Goal: Task Accomplishment & Management: Use online tool/utility

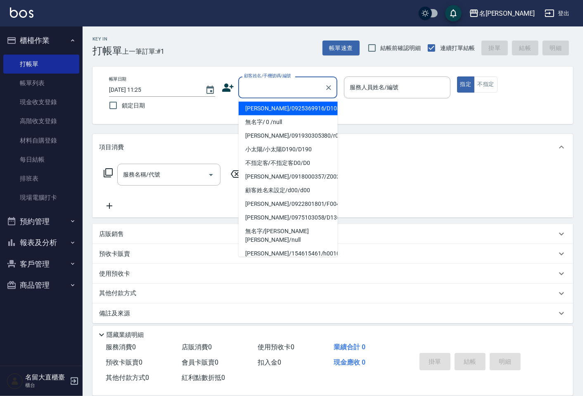
drag, startPoint x: 257, startPoint y: 81, endPoint x: 260, endPoint y: 89, distance: 8.8
click at [259, 85] on div "顧客姓名/手機號碼/編號 顧客姓名/手機號碼/編號" at bounding box center [287, 87] width 99 height 22
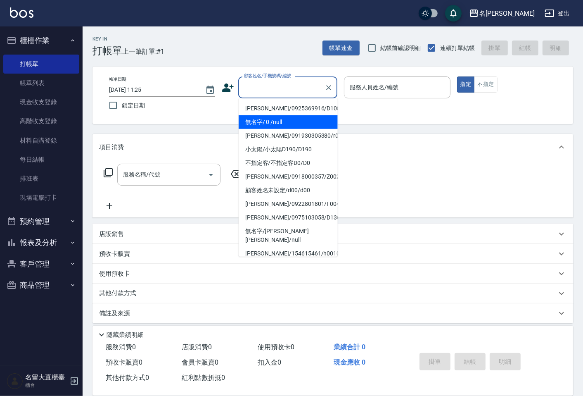
click at [269, 120] on li "無名字/ 0 /null" at bounding box center [288, 122] width 99 height 14
type input "無名字/ 0 /null"
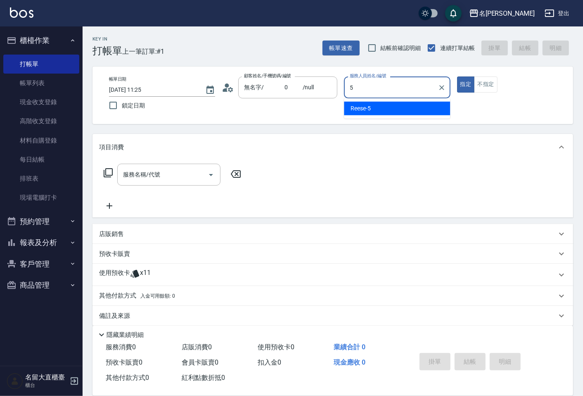
type input "[PERSON_NAME]-5"
type button "true"
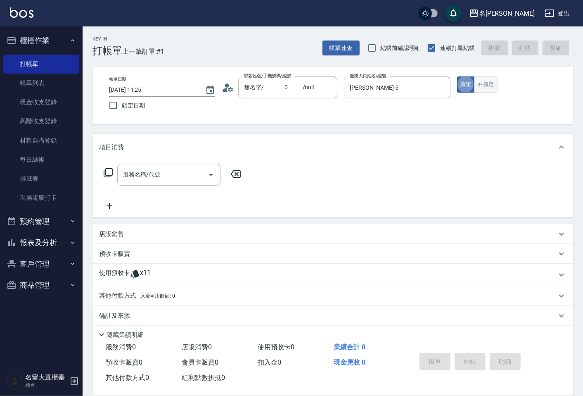
click at [482, 85] on button "不指定" at bounding box center [485, 84] width 23 height 16
click at [179, 180] on input "服務名稱/代號" at bounding box center [162, 174] width 83 height 14
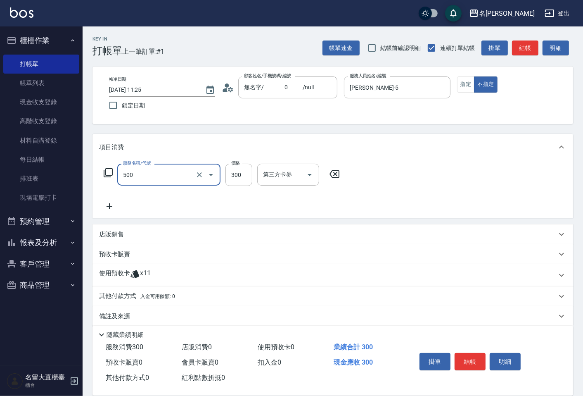
type input "洗髮(500)"
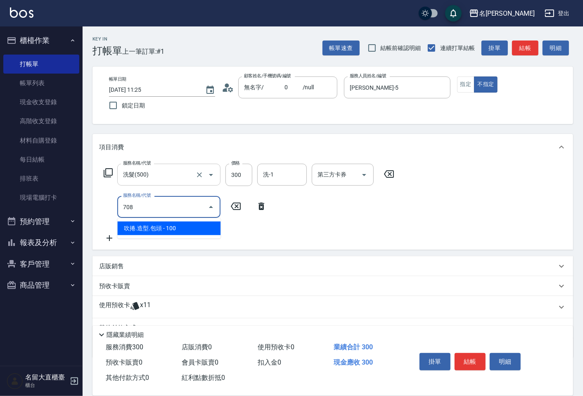
type input "吹捲.造型.包頭(708)"
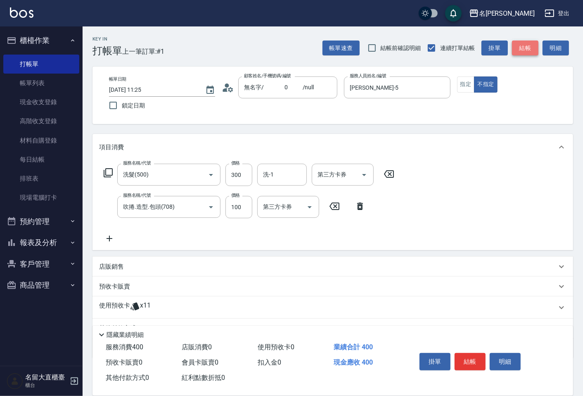
click at [533, 44] on button "結帳" at bounding box center [525, 47] width 26 height 15
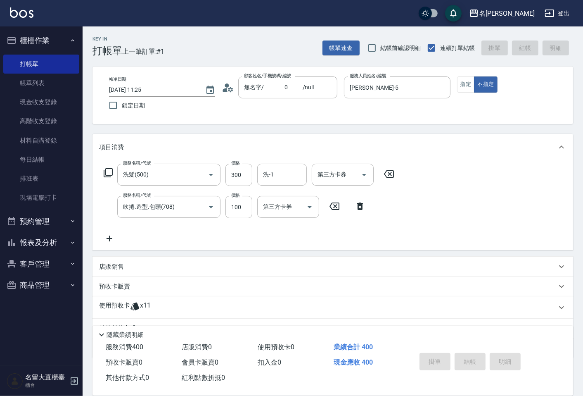
type input "[DATE] 12:22"
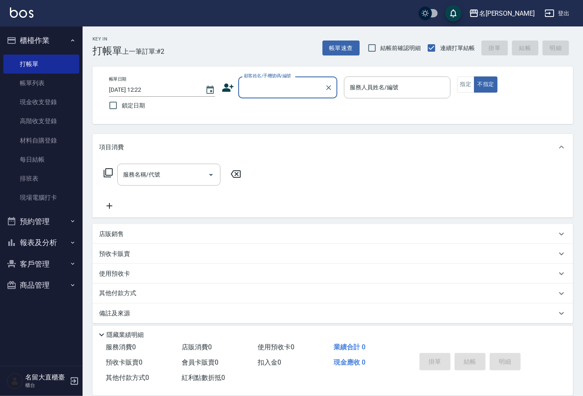
drag, startPoint x: 533, startPoint y: 44, endPoint x: 451, endPoint y: 13, distance: 87.9
click at [531, 43] on div "帳單速查 結帳前確認明細 連續打單結帳 掛單 結帳 明細" at bounding box center [448, 47] width 251 height 17
